Goal: Transaction & Acquisition: Purchase product/service

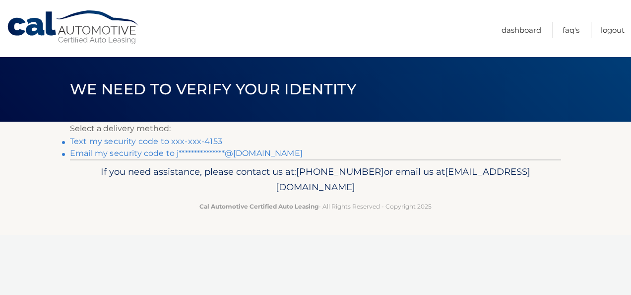
click at [172, 140] on link "Text my security code to xxx-xxx-4153" at bounding box center [146, 140] width 152 height 9
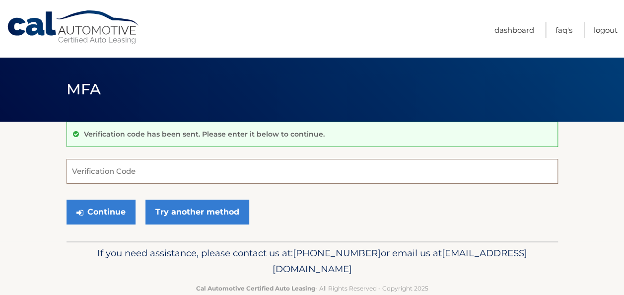
click at [153, 174] on input "Verification Code" at bounding box center [311, 171] width 491 height 25
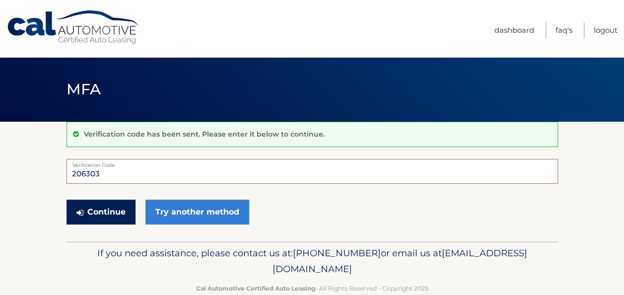
type input "206303"
click at [95, 208] on button "Continue" at bounding box center [100, 211] width 69 height 25
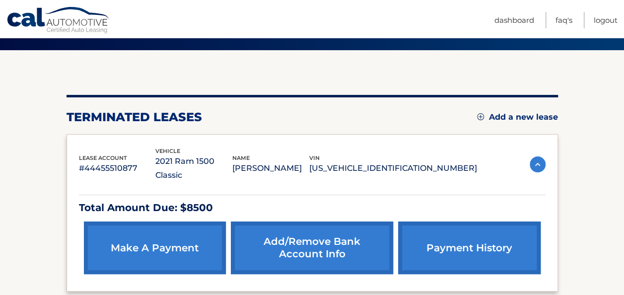
scroll to position [110, 0]
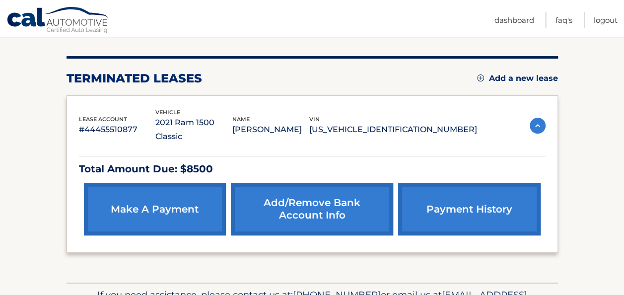
click at [138, 195] on link "make a payment" at bounding box center [155, 209] width 142 height 53
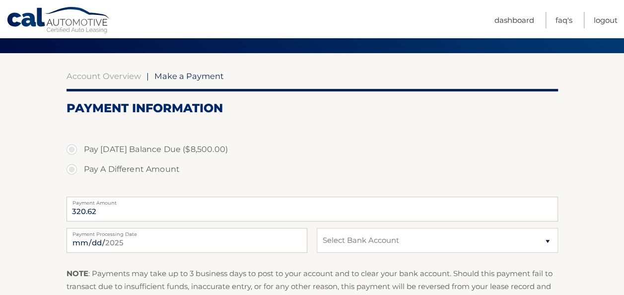
scroll to position [97, 0]
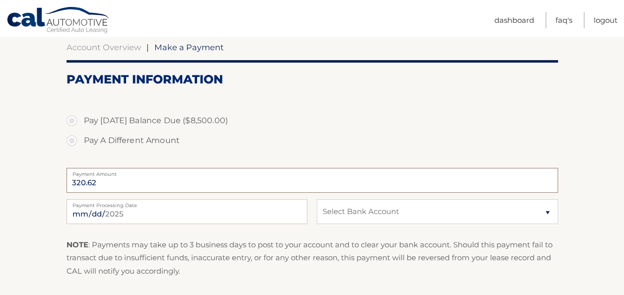
click at [97, 179] on input "320.62" at bounding box center [311, 180] width 491 height 25
click at [97, 181] on input "320.62" at bounding box center [311, 180] width 491 height 25
click at [83, 182] on input "320.62" at bounding box center [311, 180] width 491 height 25
click at [69, 140] on label "Pay A Different Amount" at bounding box center [311, 140] width 491 height 20
click at [70, 140] on input "Pay A Different Amount" at bounding box center [75, 138] width 10 height 16
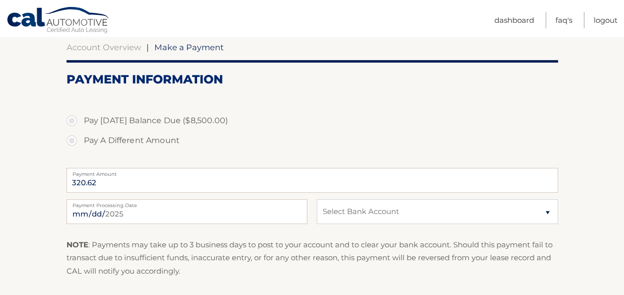
radio input "true"
type input "1"
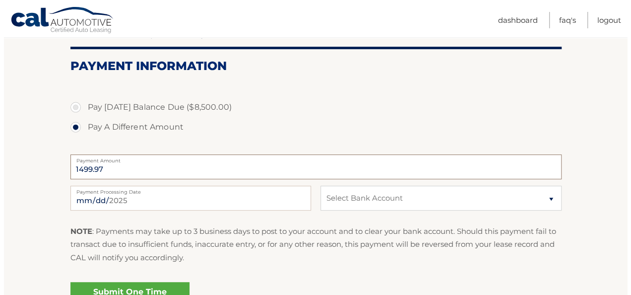
scroll to position [121, 0]
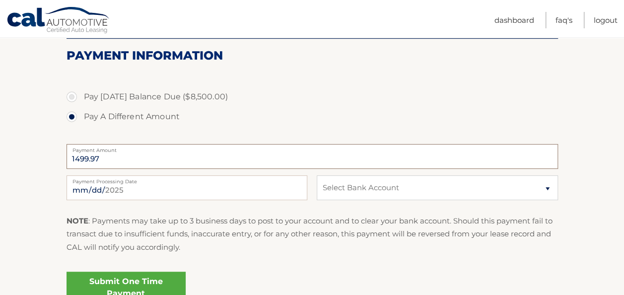
type input "1499.97"
click at [367, 182] on select "Select Bank Account Checking JPMORGAN CHASE BANK, NA *****6865 Checking JPMORGA…" at bounding box center [436, 187] width 241 height 25
select select "MWMzY2IwNjctYjhiNi00MDJiLTgyZjMtODY0MmNhNmI1ZjNj"
click at [316, 175] on select "Select Bank Account Checking JPMORGAN CHASE BANK, NA *****6865 Checking JPMORGA…" at bounding box center [436, 187] width 241 height 25
click at [154, 278] on link "Submit One Time Payment" at bounding box center [125, 287] width 119 height 32
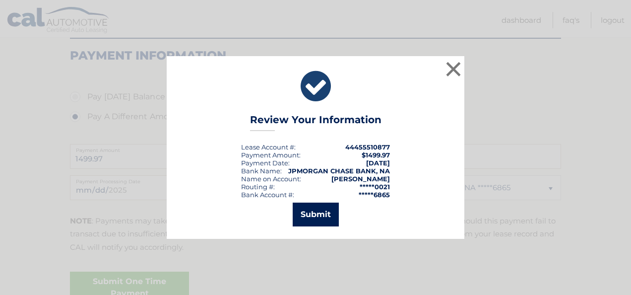
click at [314, 209] on button "Submit" at bounding box center [316, 214] width 46 height 24
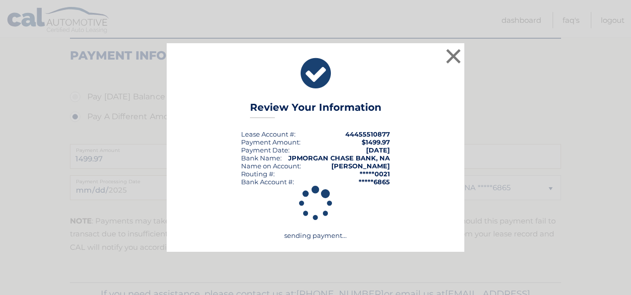
click at [314, 209] on icon at bounding box center [315, 204] width 273 height 36
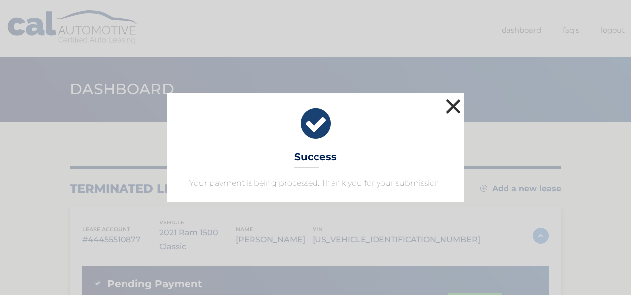
click at [446, 98] on button "×" at bounding box center [453, 106] width 20 height 20
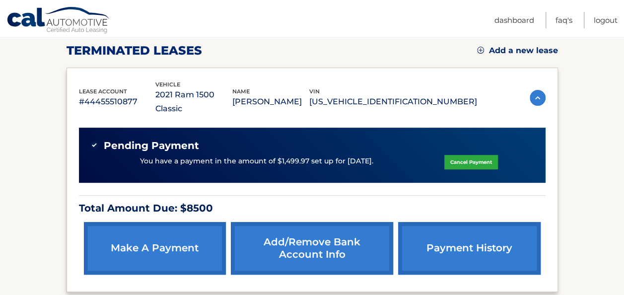
scroll to position [141, 0]
